Goal: Task Accomplishment & Management: Manage account settings

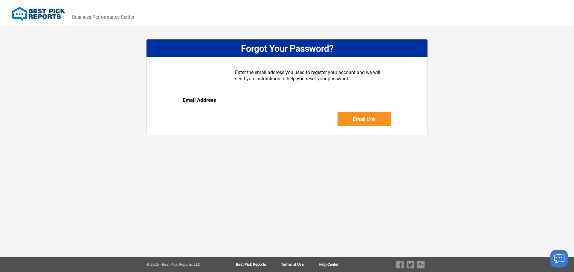
click at [287, 99] on input "text" at bounding box center [313, 99] width 157 height 13
click at [269, 100] on input "text" at bounding box center [313, 99] width 157 height 13
type input "gavila@flhome360.com"
click at [358, 118] on input "Email Link" at bounding box center [364, 119] width 54 height 14
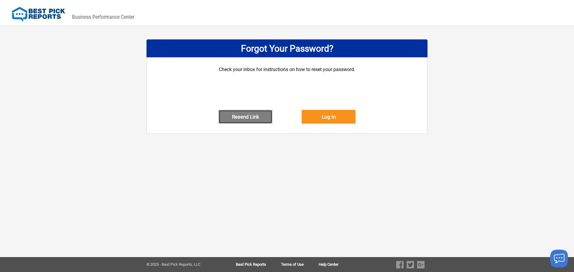
click at [242, 124] on button "Resend Link" at bounding box center [245, 117] width 54 height 14
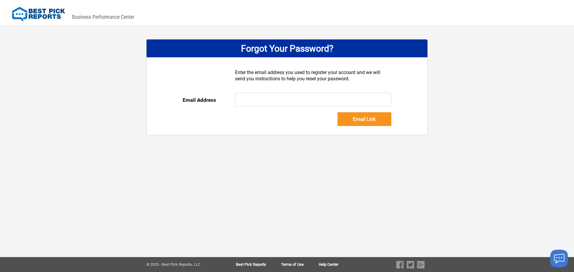
click at [255, 99] on input "text" at bounding box center [313, 99] width 157 height 13
type input "[EMAIL_ADDRESS][DOMAIN_NAME]"
click at [361, 117] on input "Email Link" at bounding box center [364, 119] width 54 height 14
